Goal: Information Seeking & Learning: Find specific fact

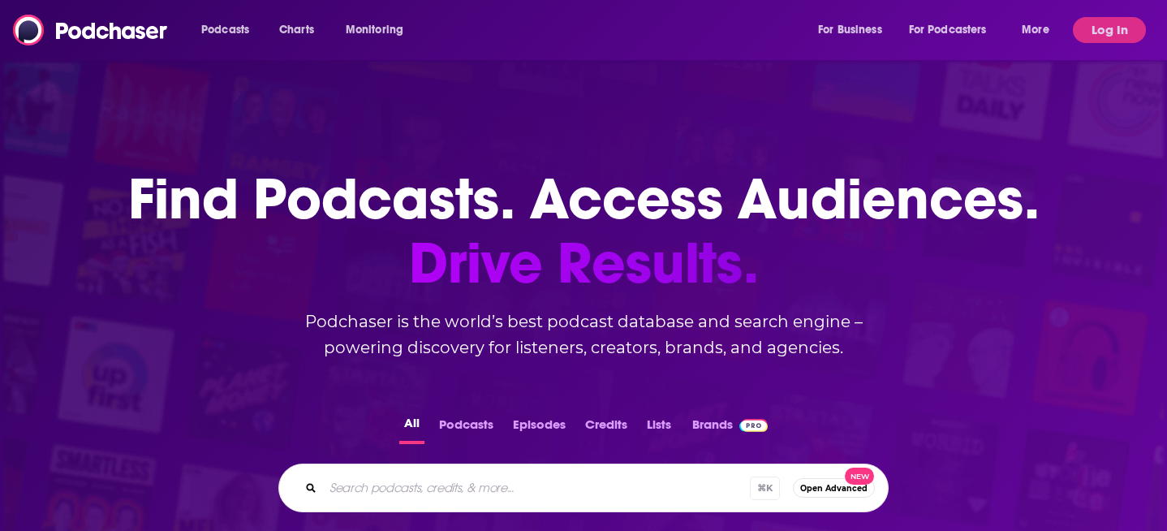
click at [382, 494] on input "Search podcasts, credits, & more..." at bounding box center [536, 488] width 427 height 26
type input "11amdotclub"
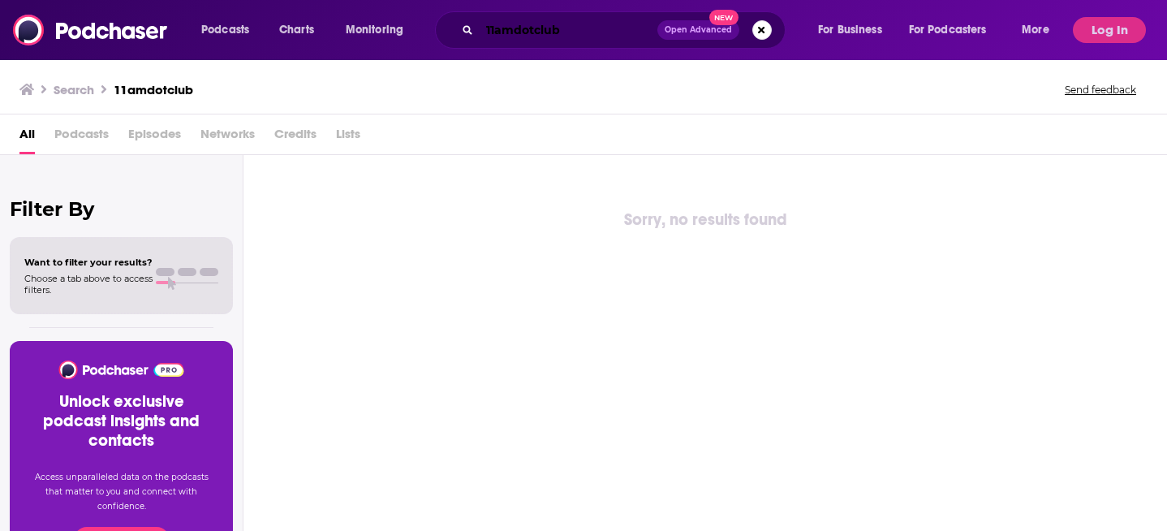
click at [513, 28] on input "11amdotclub" at bounding box center [569, 30] width 178 height 26
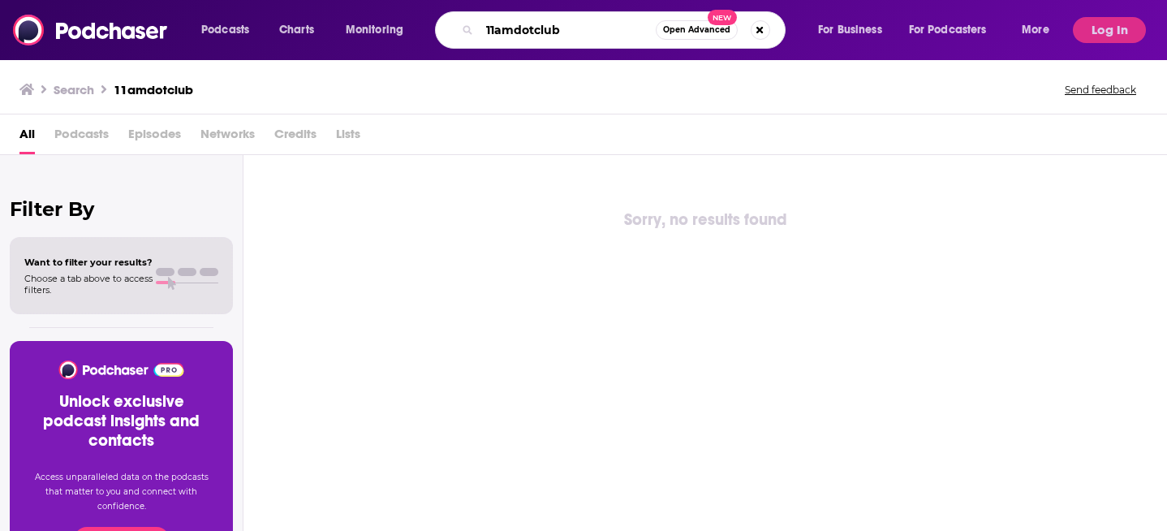
click at [513, 28] on input "11amdotclub" at bounding box center [568, 30] width 176 height 26
paste input "AM w/ Seed C"
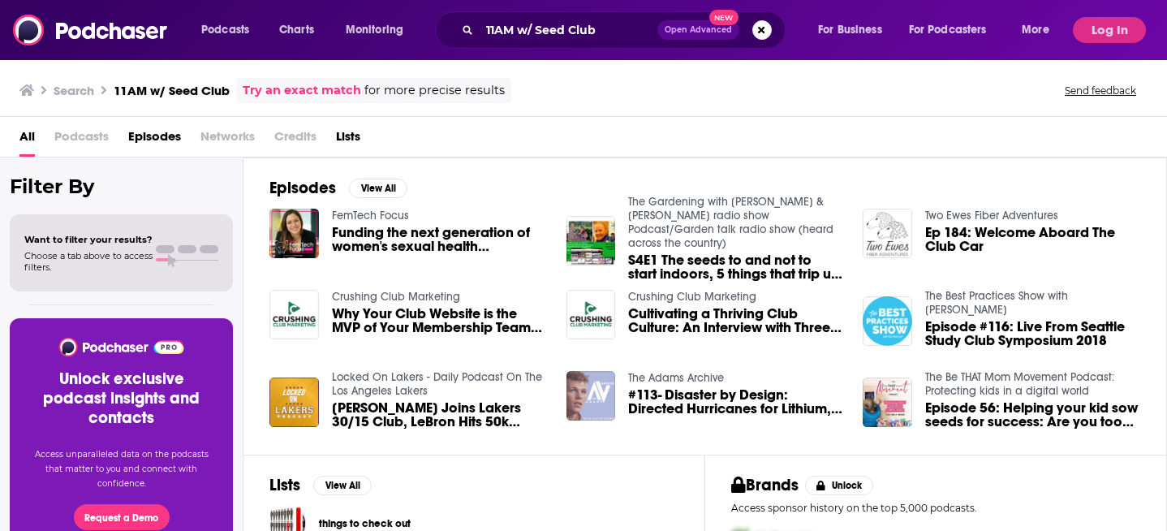
click at [549, 11] on div "11AM w/ Seed Club Open Advanced New" at bounding box center [610, 29] width 351 height 37
click at [549, 25] on input "11AM w/ Seed Club" at bounding box center [569, 30] width 178 height 26
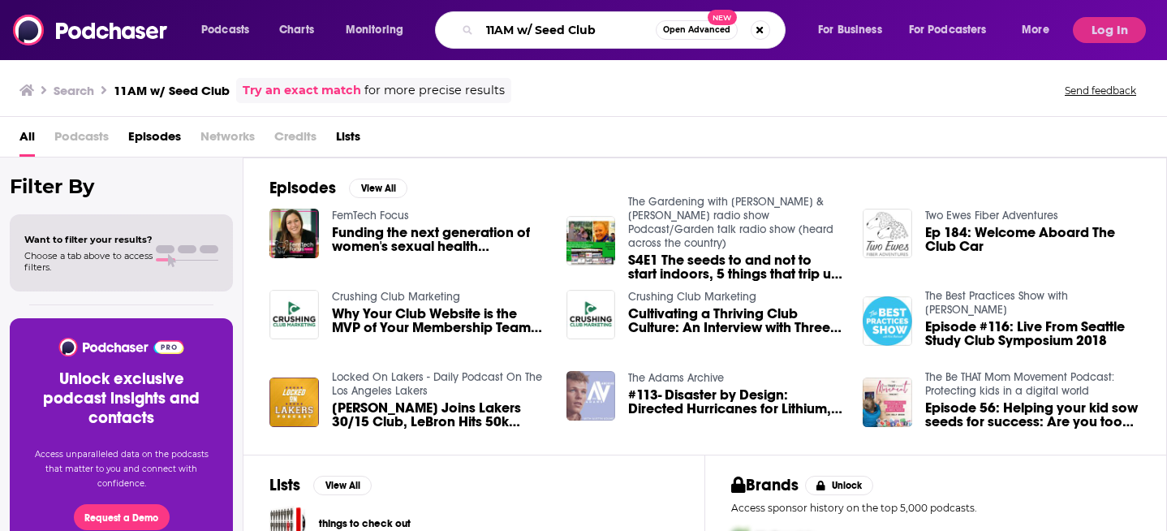
click at [549, 25] on input "11AM w/ Seed Club" at bounding box center [568, 30] width 176 height 26
paste input "[PERSON_NAME]"
type input "[PERSON_NAME]"
